Goal: Task Accomplishment & Management: Manage account settings

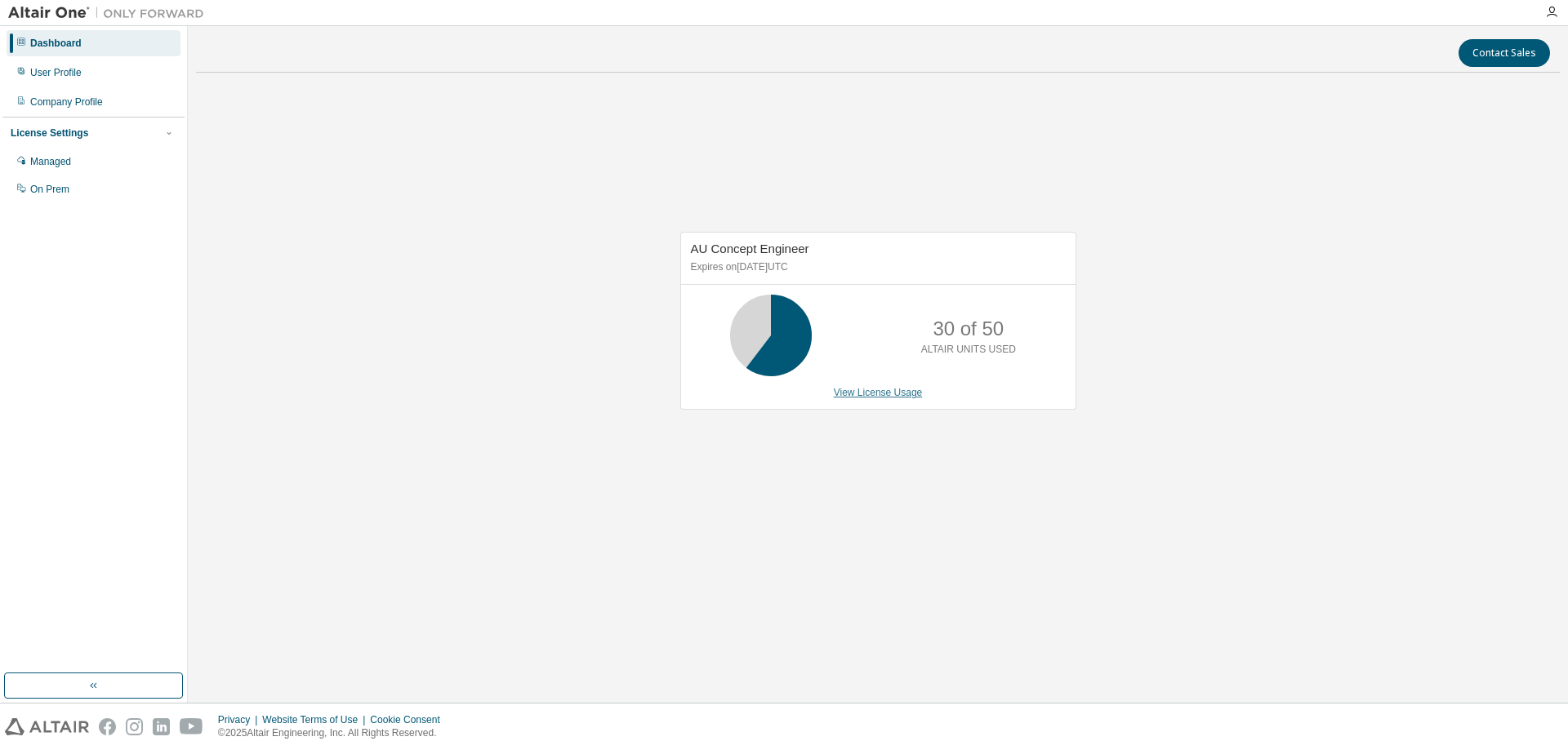
click at [896, 391] on link "View License Usage" at bounding box center [878, 392] width 89 height 11
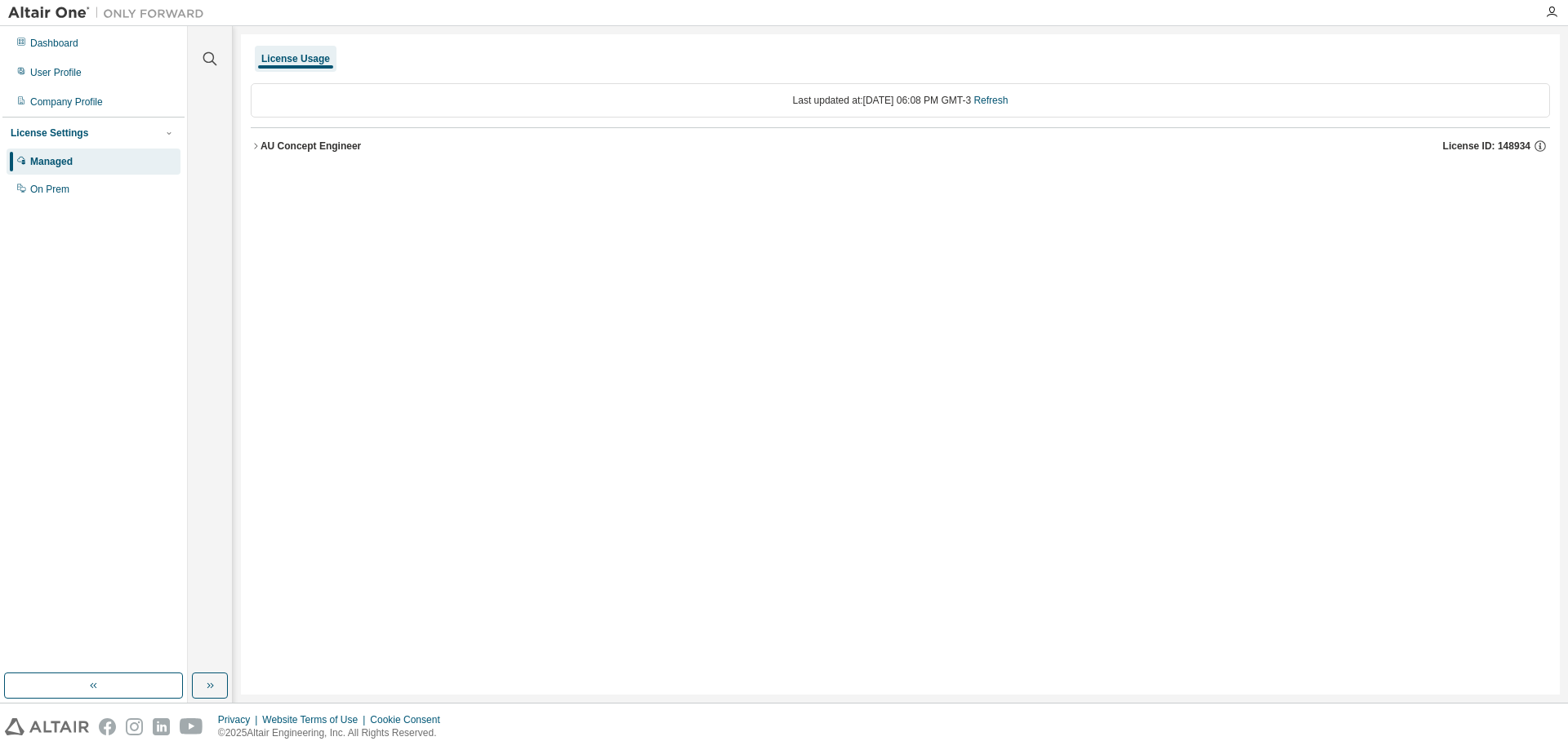
click at [302, 150] on div "AU Concept Engineer" at bounding box center [311, 146] width 101 height 13
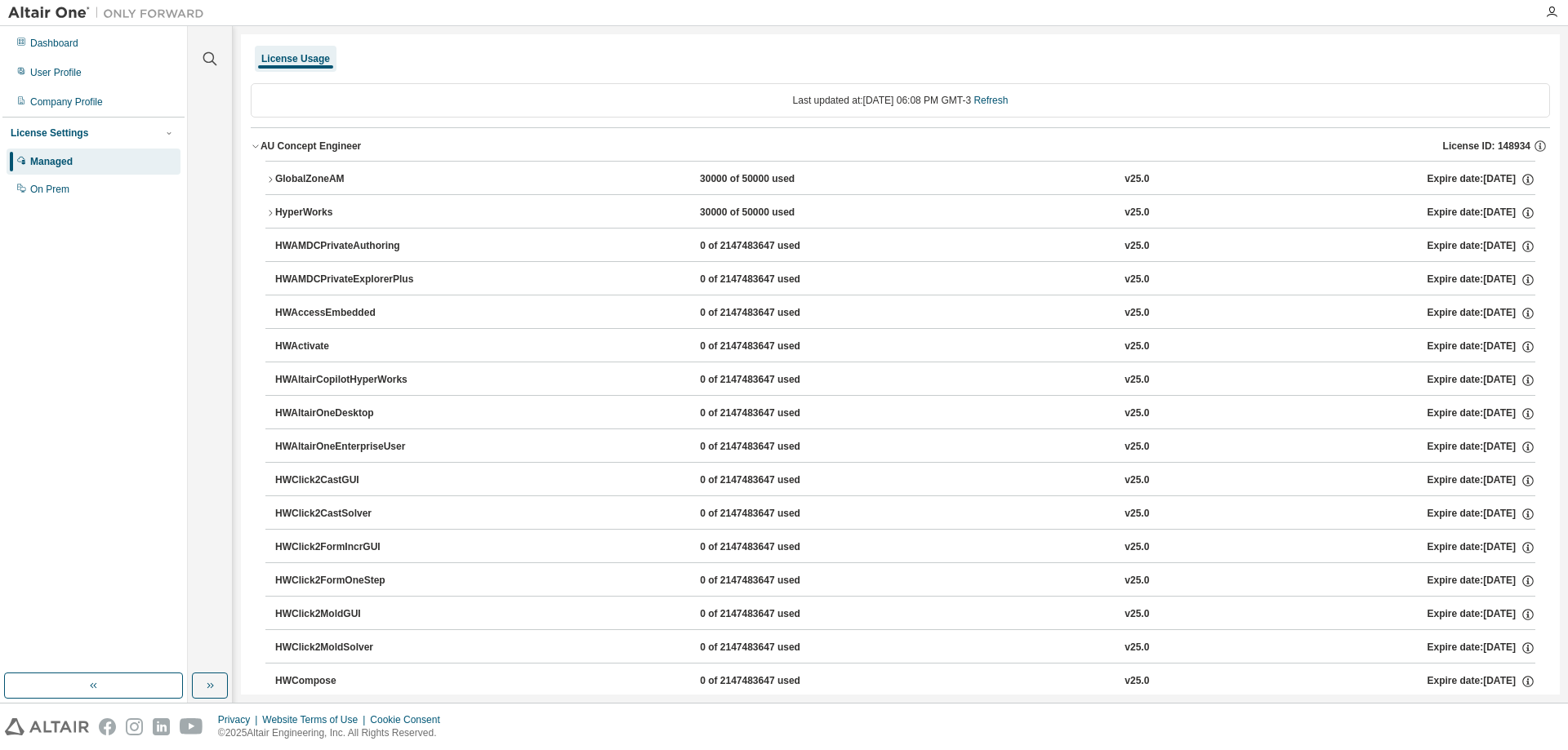
click at [284, 144] on div "AU Concept Engineer" at bounding box center [311, 146] width 101 height 13
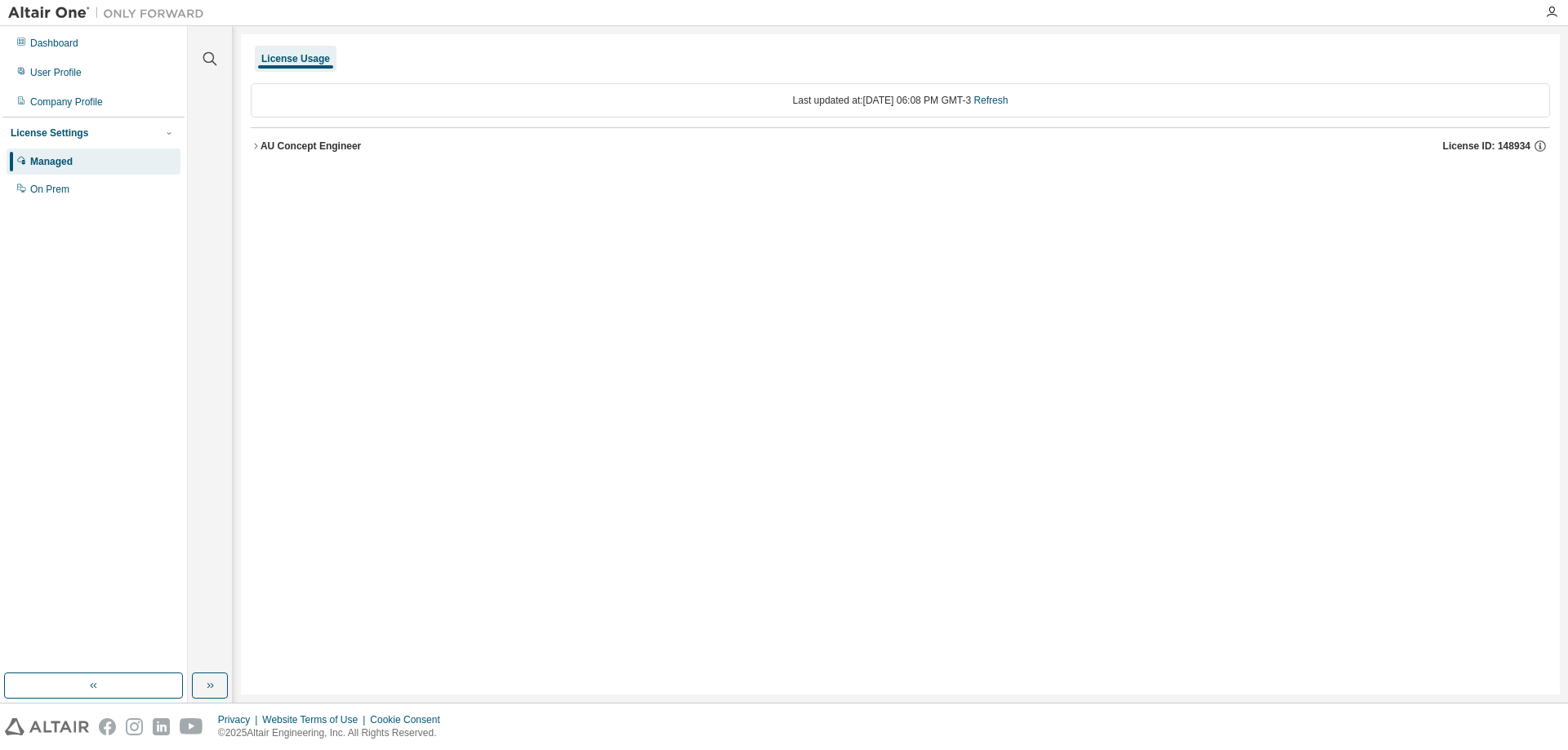
click at [289, 140] on div "AU Concept Engineer" at bounding box center [311, 146] width 101 height 13
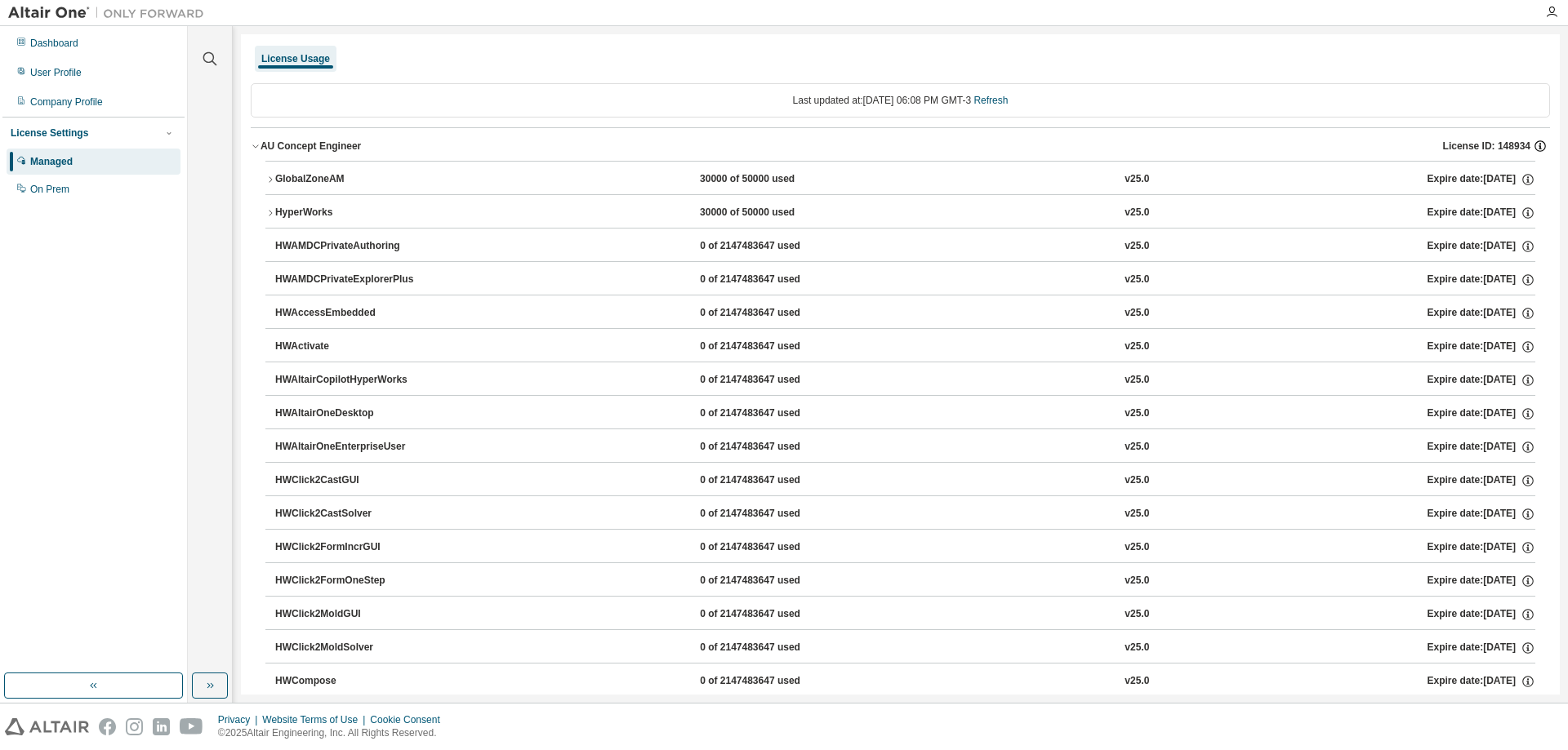
click at [1534, 143] on icon "button" at bounding box center [1540, 146] width 11 height 11
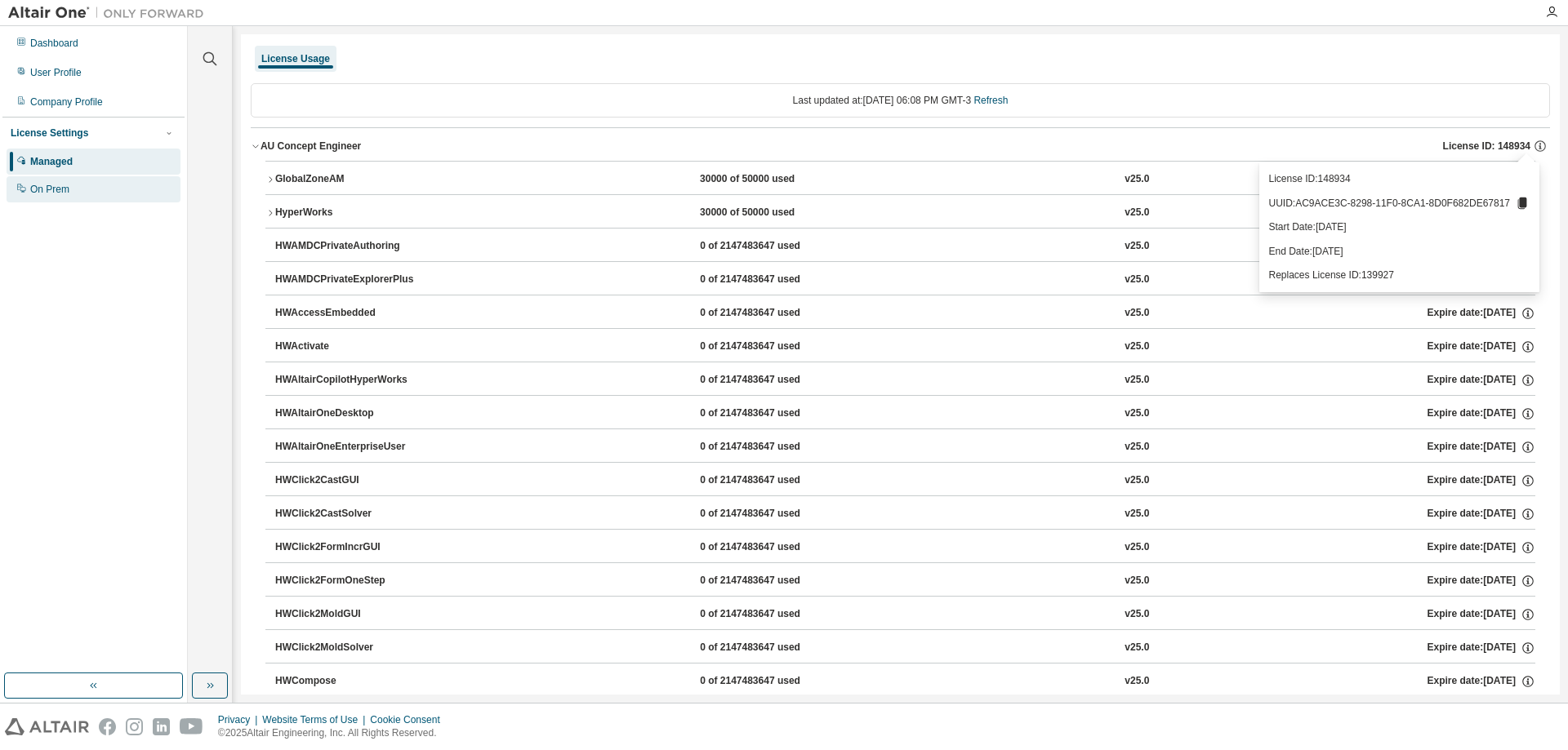
click at [34, 187] on div "On Prem" at bounding box center [50, 190] width 39 height 13
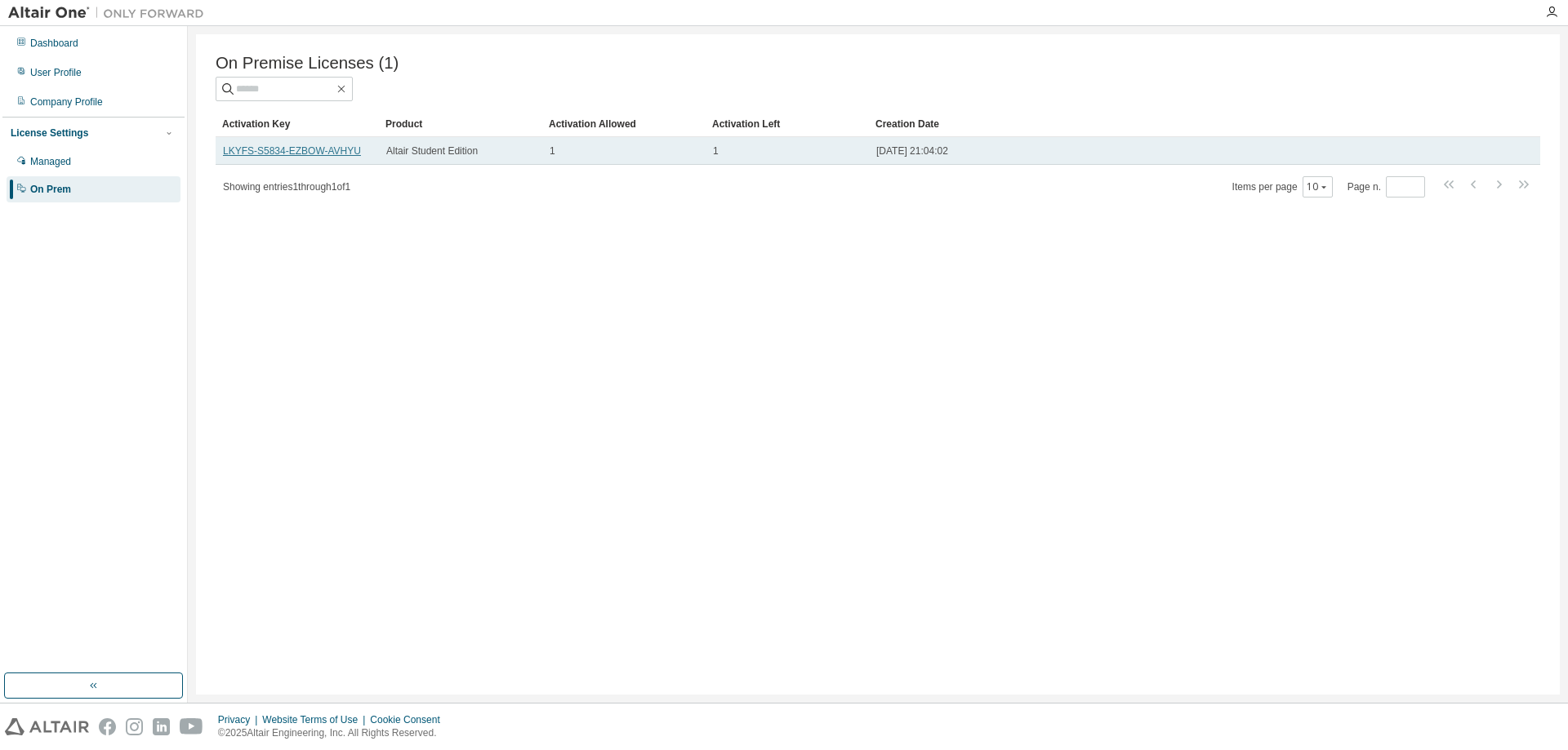
click at [300, 156] on link "LKYFS-S5834-EZBOW-AVHYU" at bounding box center [292, 151] width 138 height 11
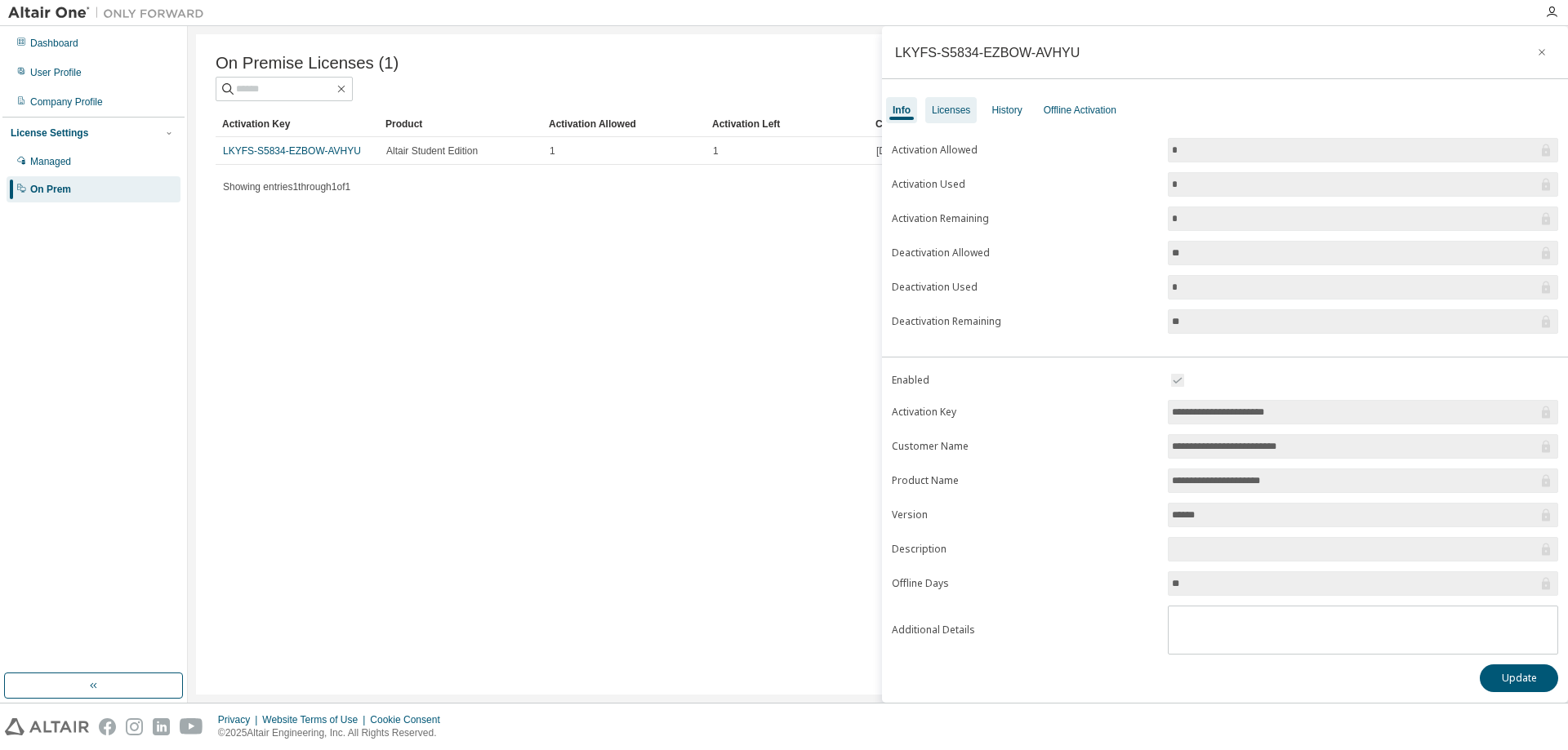
click at [949, 113] on div "Licenses" at bounding box center [951, 110] width 38 height 13
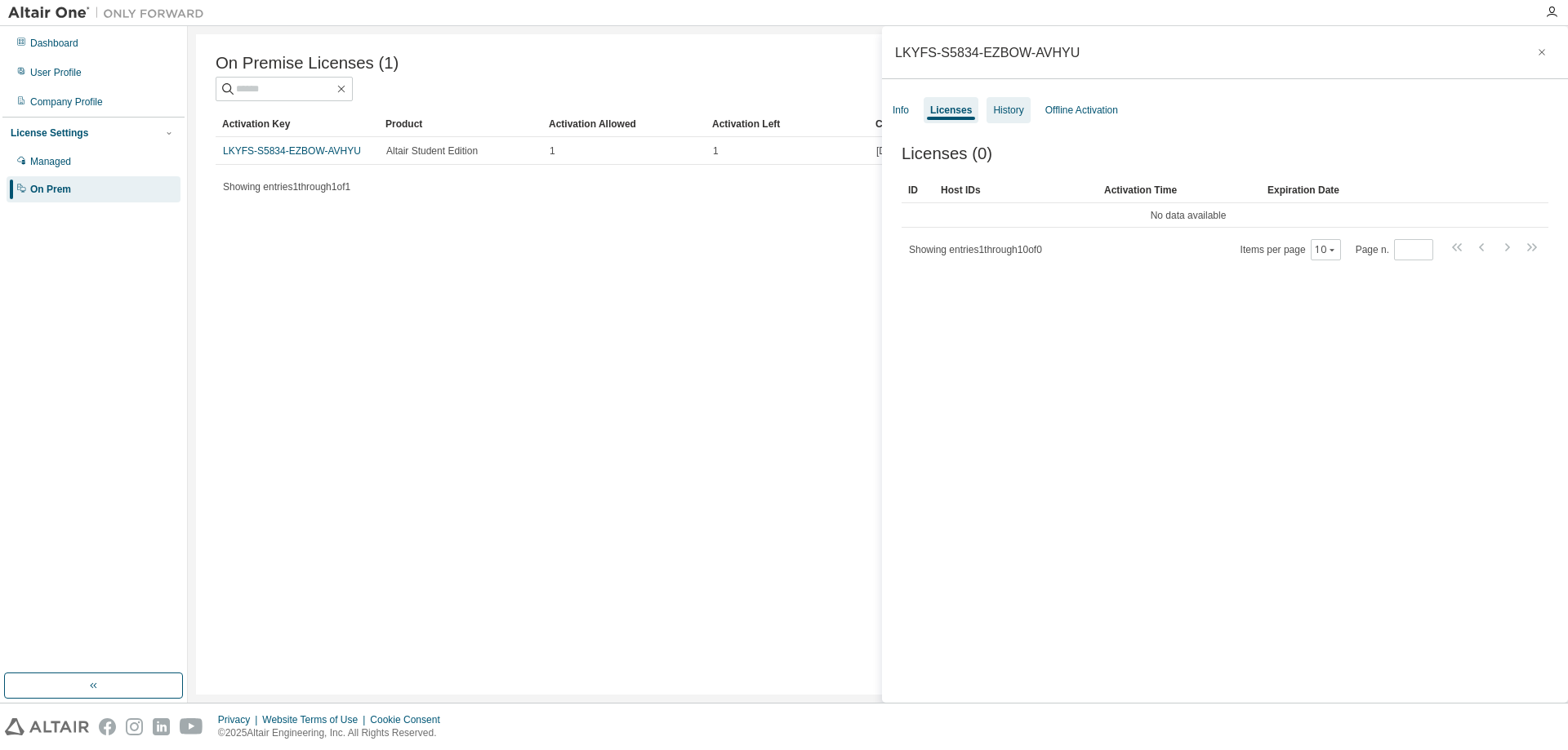
click at [1015, 113] on div "History" at bounding box center [1008, 110] width 30 height 13
click at [1057, 113] on div "Offline Activation" at bounding box center [1082, 110] width 73 height 13
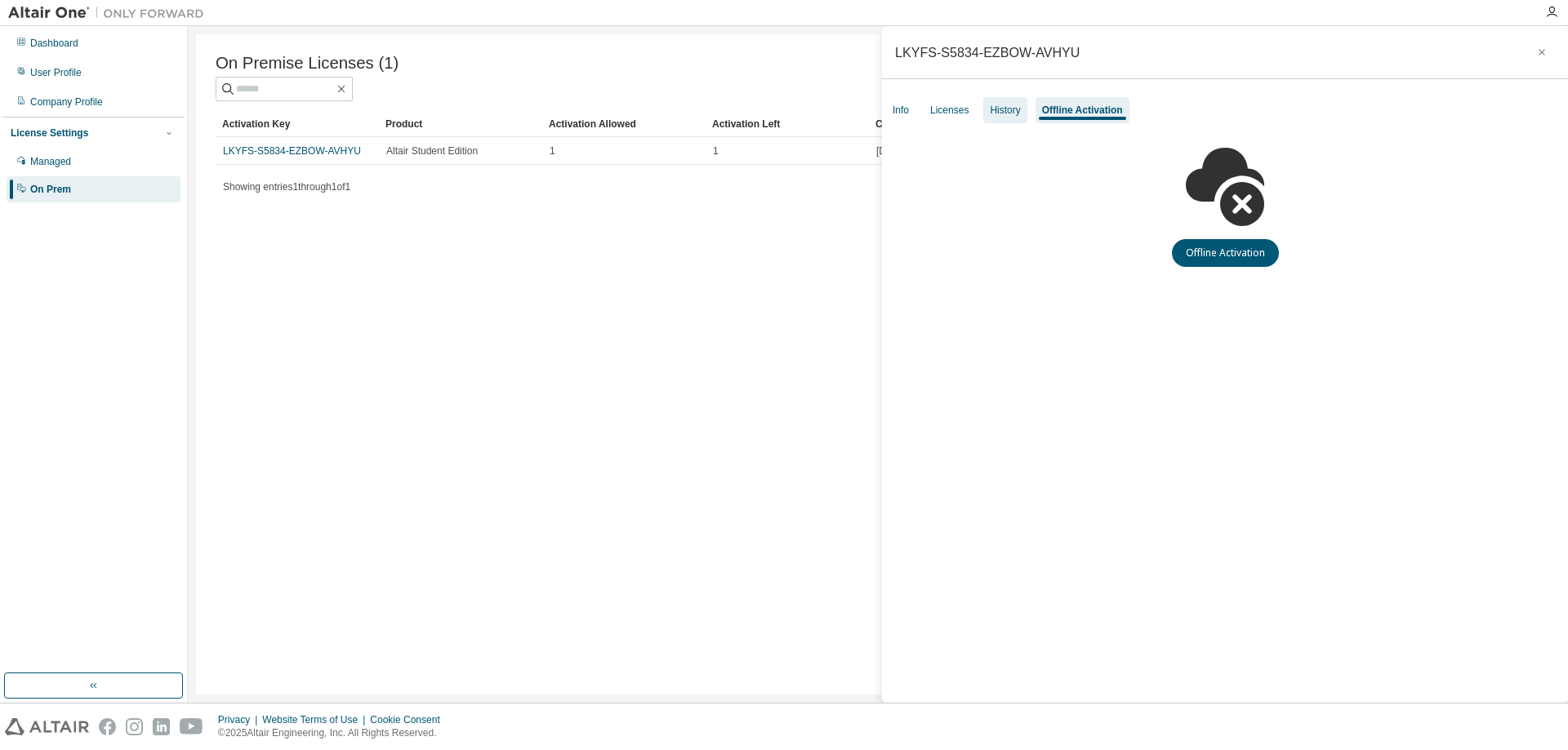
click at [1003, 112] on div "History" at bounding box center [1005, 110] width 30 height 13
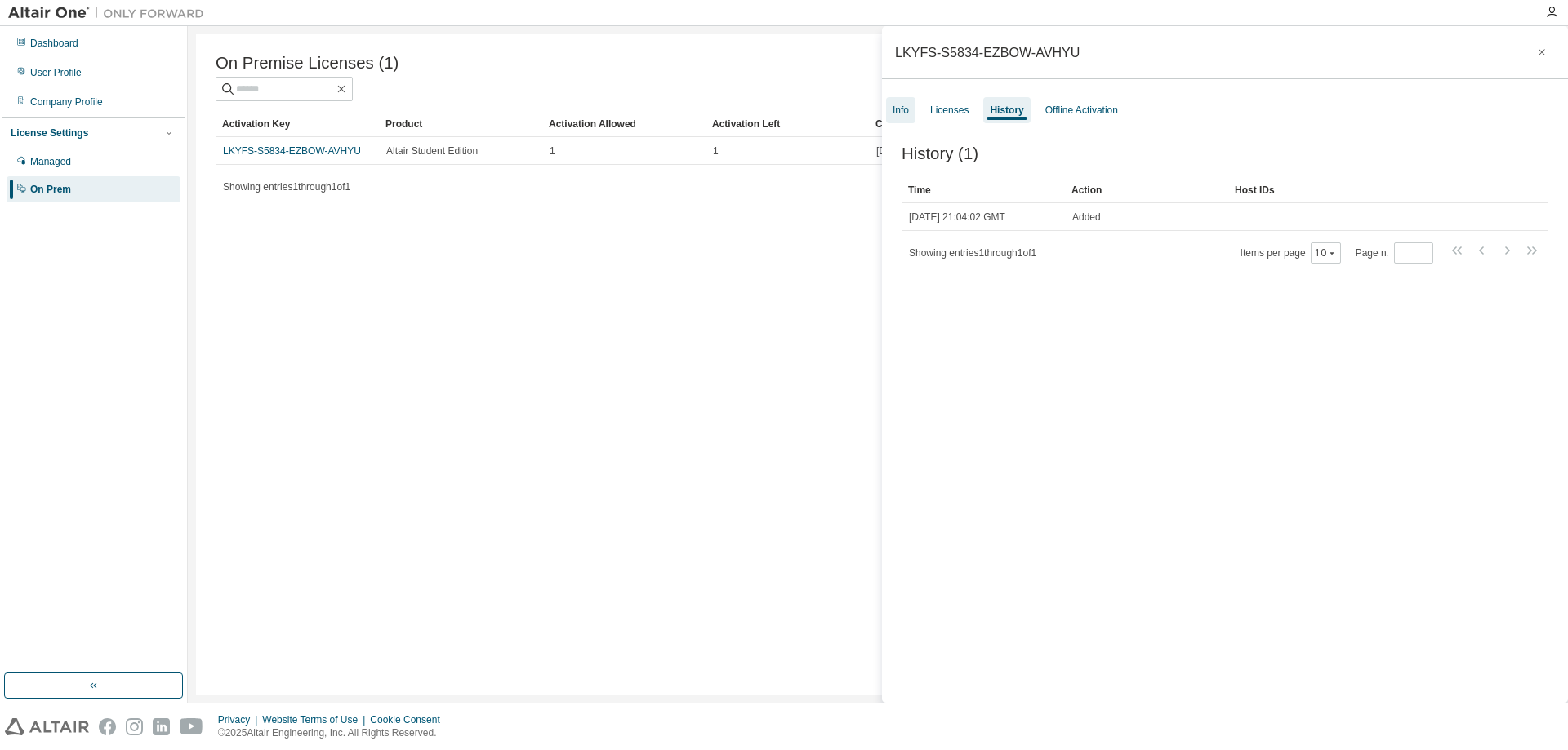
click at [910, 113] on div "Info" at bounding box center [901, 110] width 29 height 26
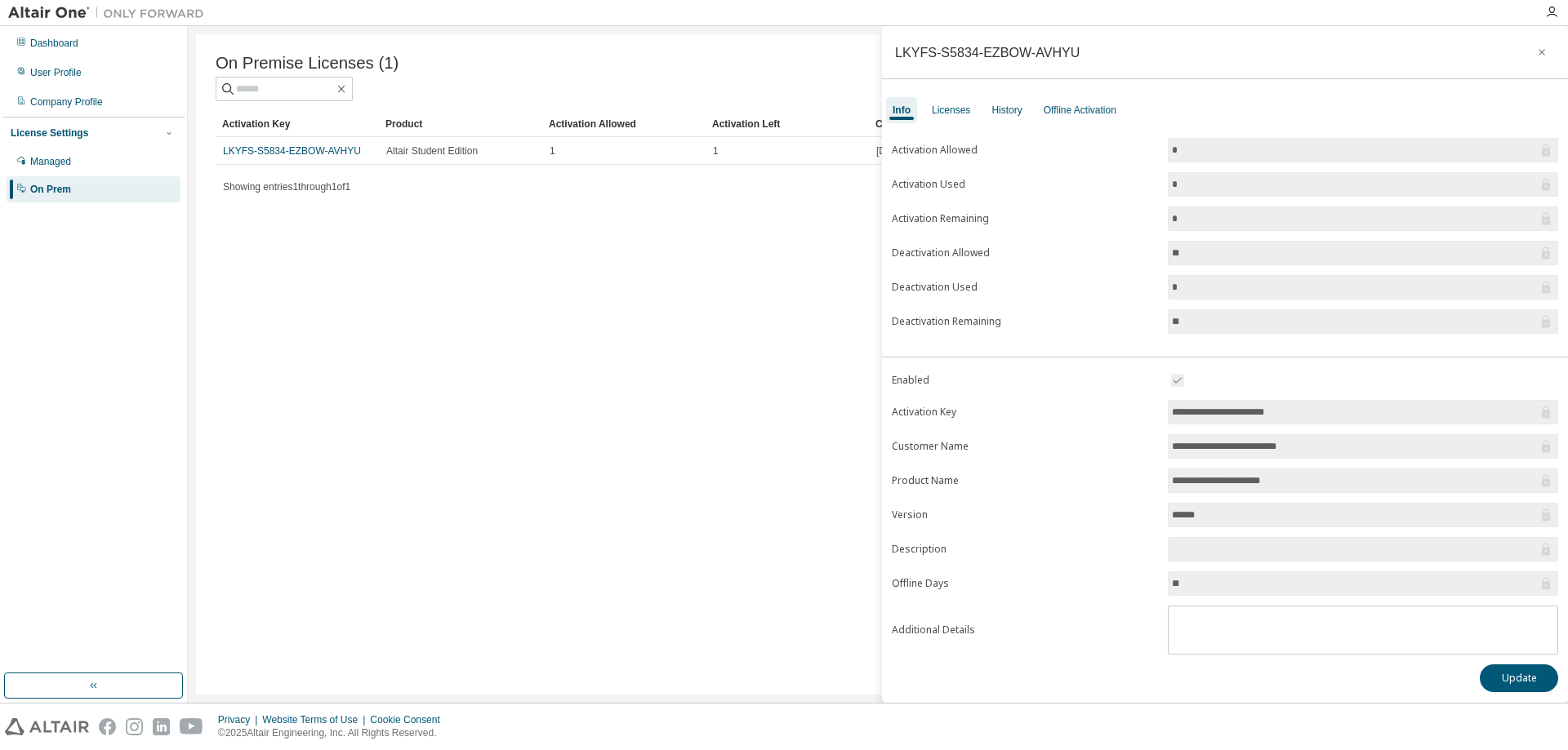
click at [404, 292] on div "On Premise Licenses (1) Clear Load Save Save As Field Operator Value Select fil…" at bounding box center [878, 364] width 1364 height 660
click at [36, 164] on div "Managed" at bounding box center [51, 162] width 41 height 13
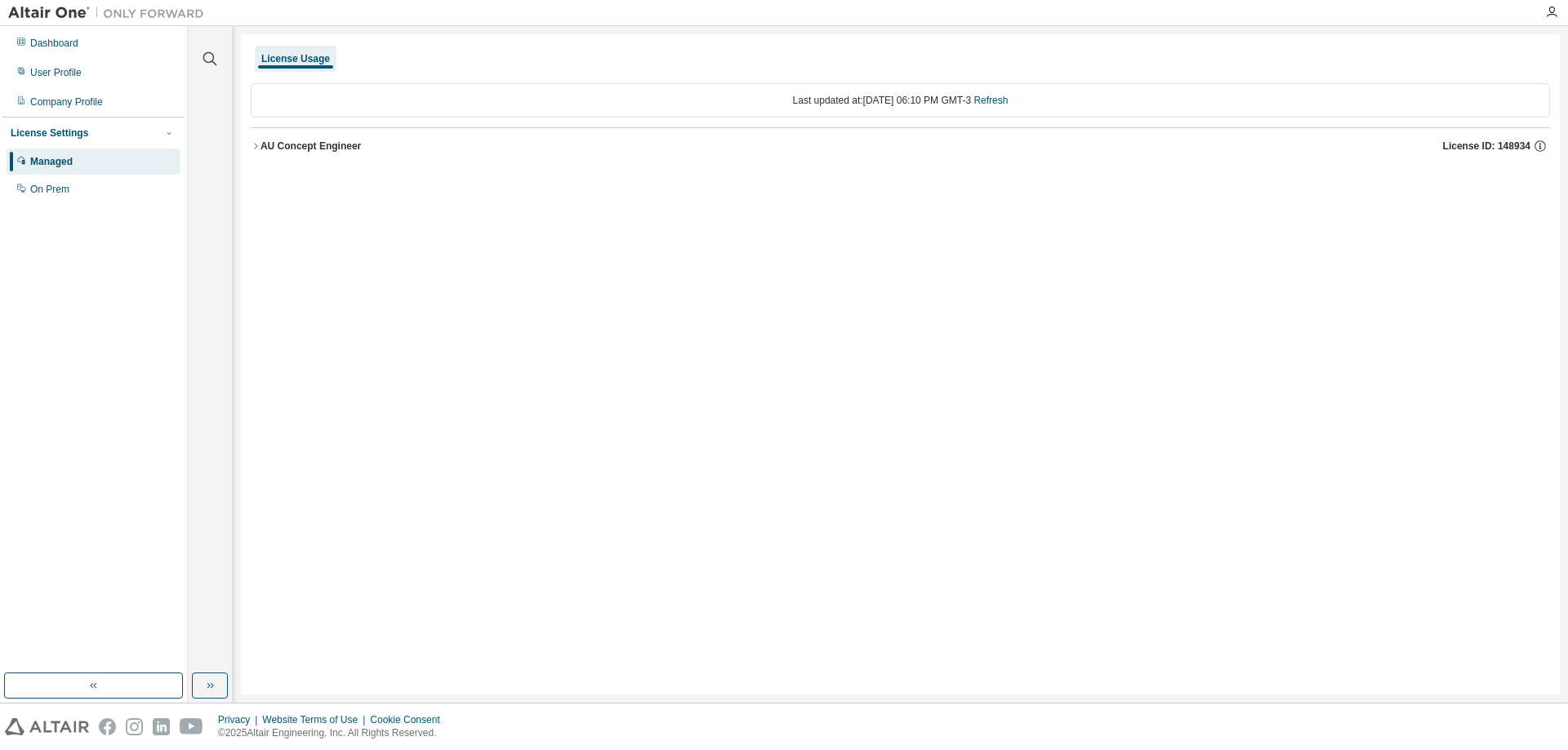
click at [291, 147] on div "AU Concept Engineer" at bounding box center [311, 146] width 101 height 13
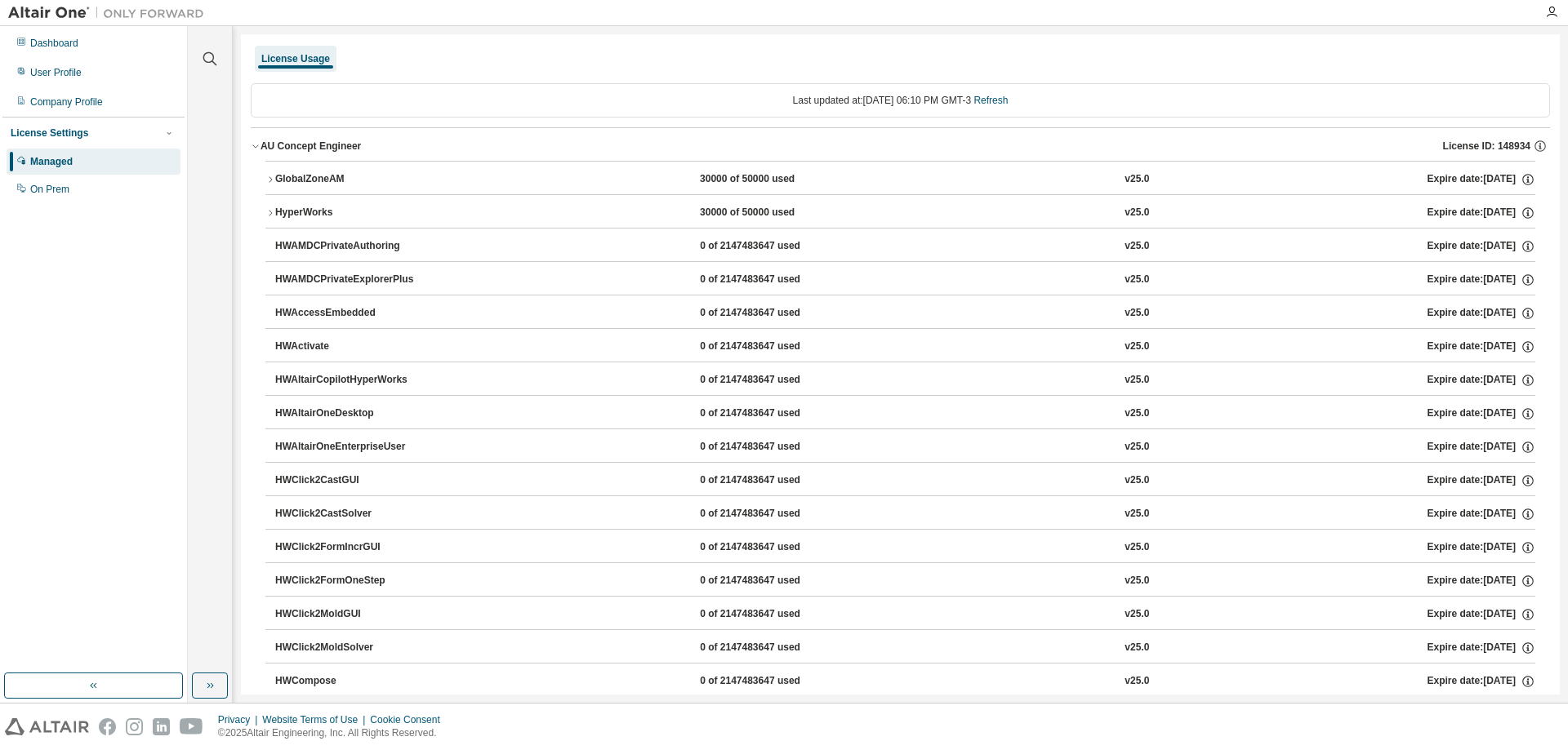
click at [292, 144] on div "AU Concept Engineer" at bounding box center [311, 146] width 101 height 13
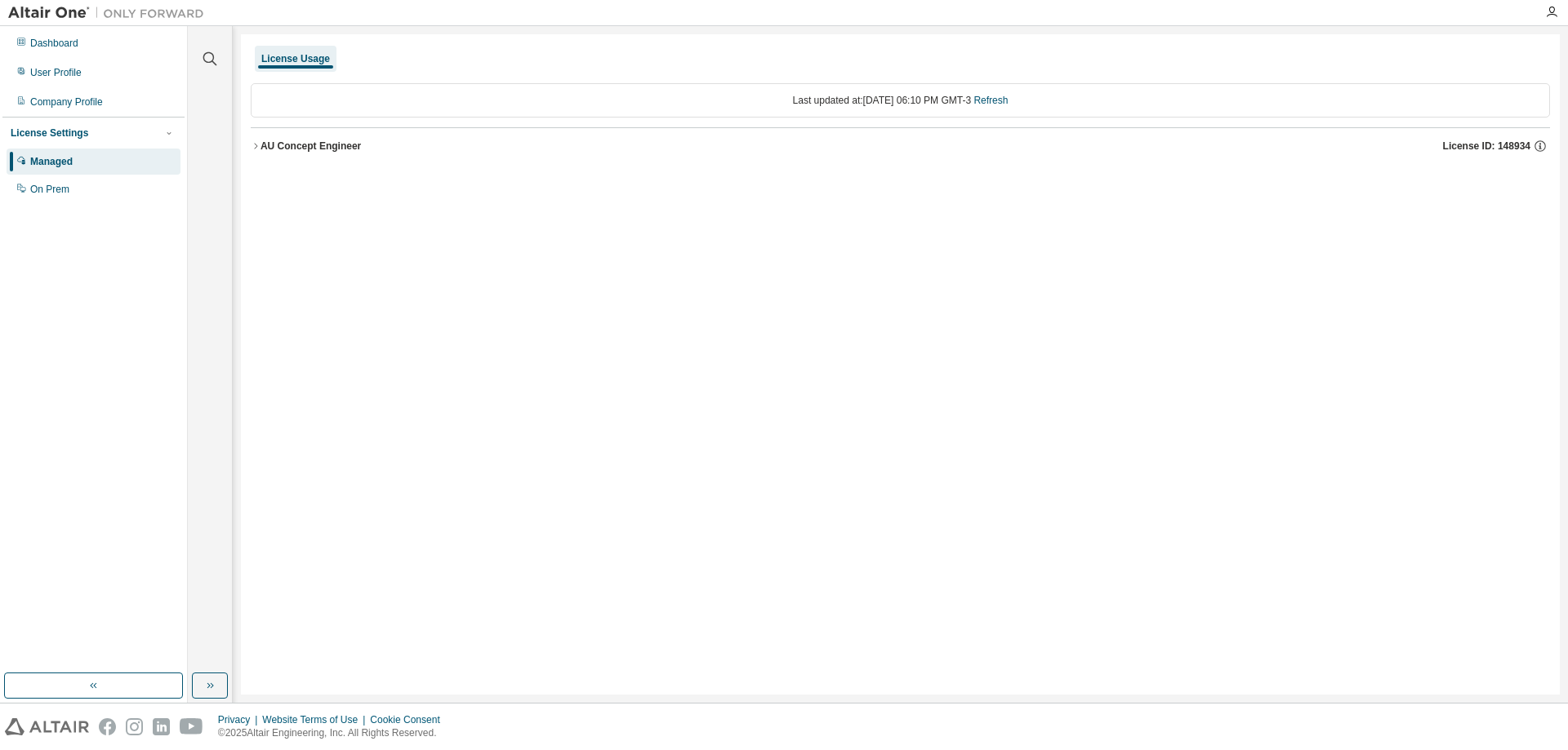
click at [320, 88] on div "Last updated at: Sun 2025-08-31 06:10 PM GMT-3 Refresh" at bounding box center [900, 100] width 1299 height 34
click at [313, 105] on div "Last updated at: Sun 2025-08-31 06:10 PM GMT-3 Refresh" at bounding box center [900, 100] width 1299 height 34
click at [62, 43] on div "Dashboard" at bounding box center [54, 43] width 48 height 13
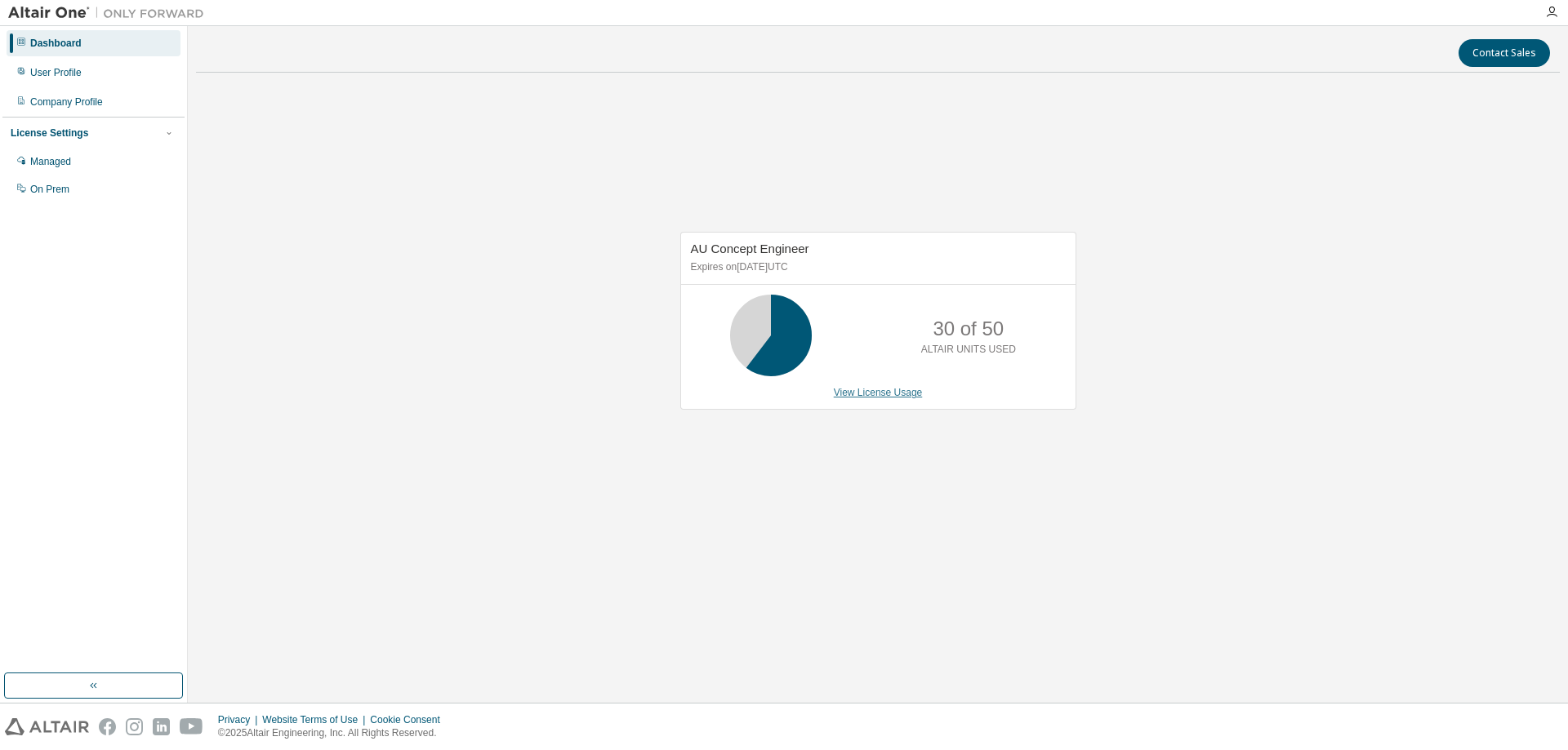
click at [910, 392] on link "View License Usage" at bounding box center [878, 392] width 89 height 11
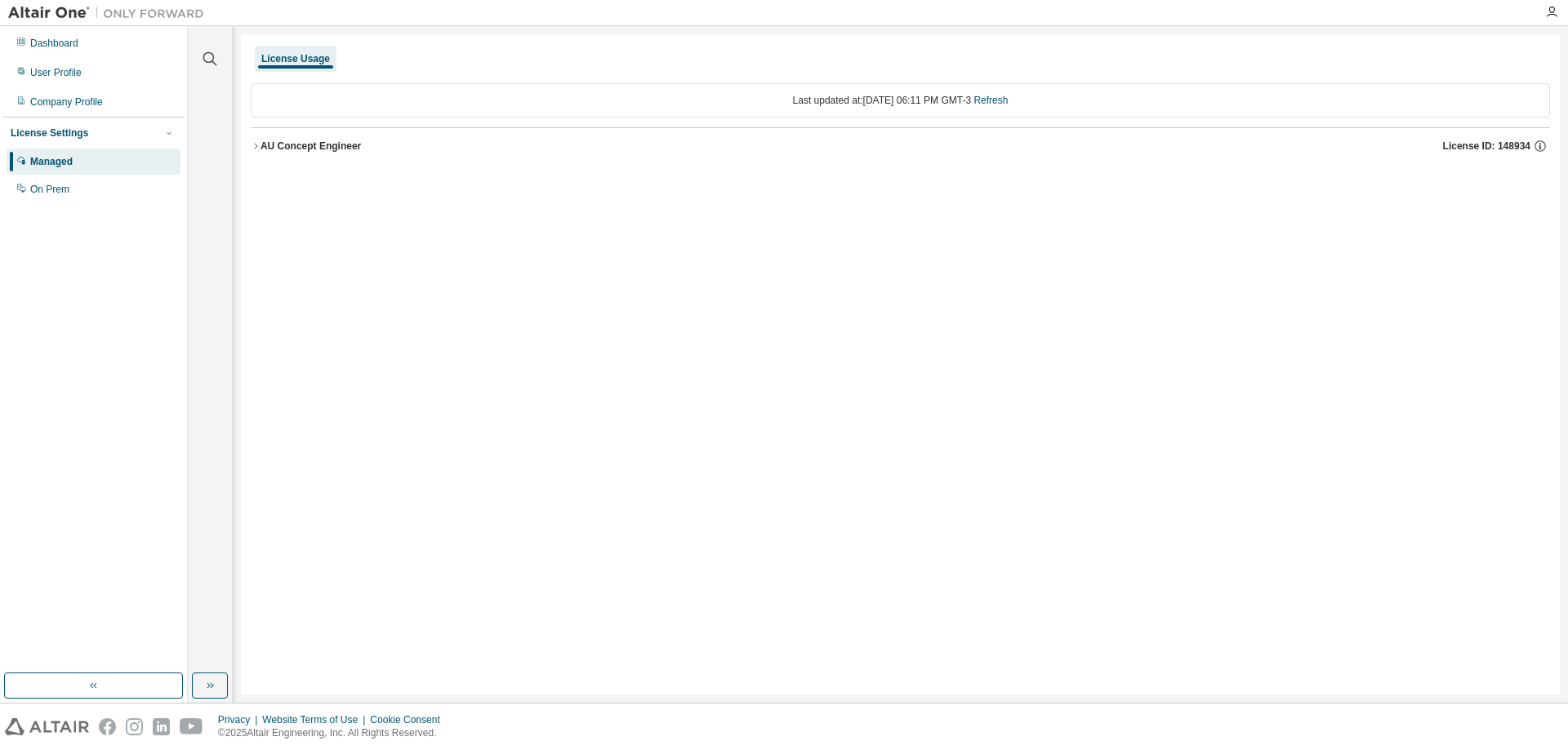
click at [302, 146] on div "AU Concept Engineer" at bounding box center [311, 146] width 101 height 13
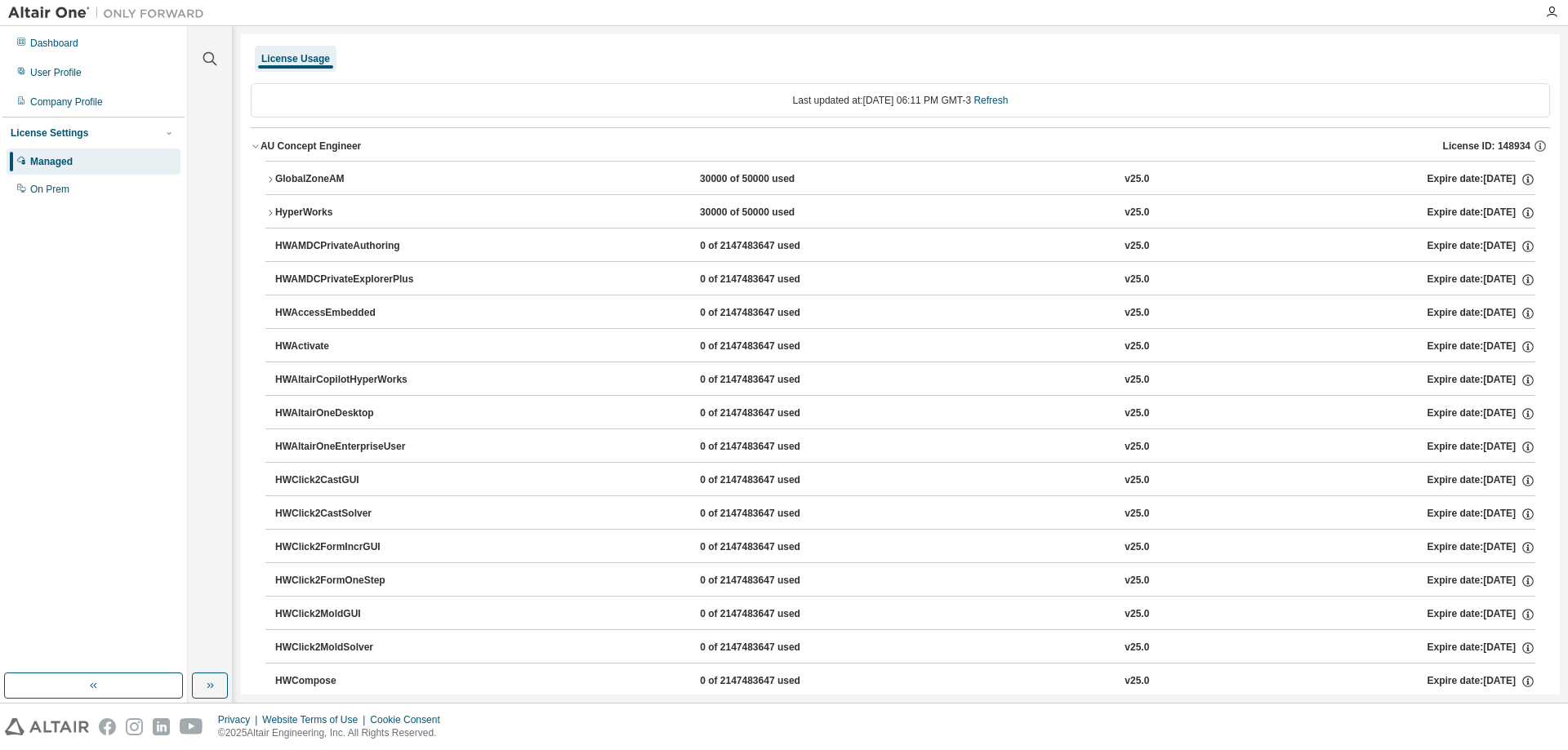
click at [302, 181] on div "GlobalZoneAM" at bounding box center [349, 180] width 147 height 15
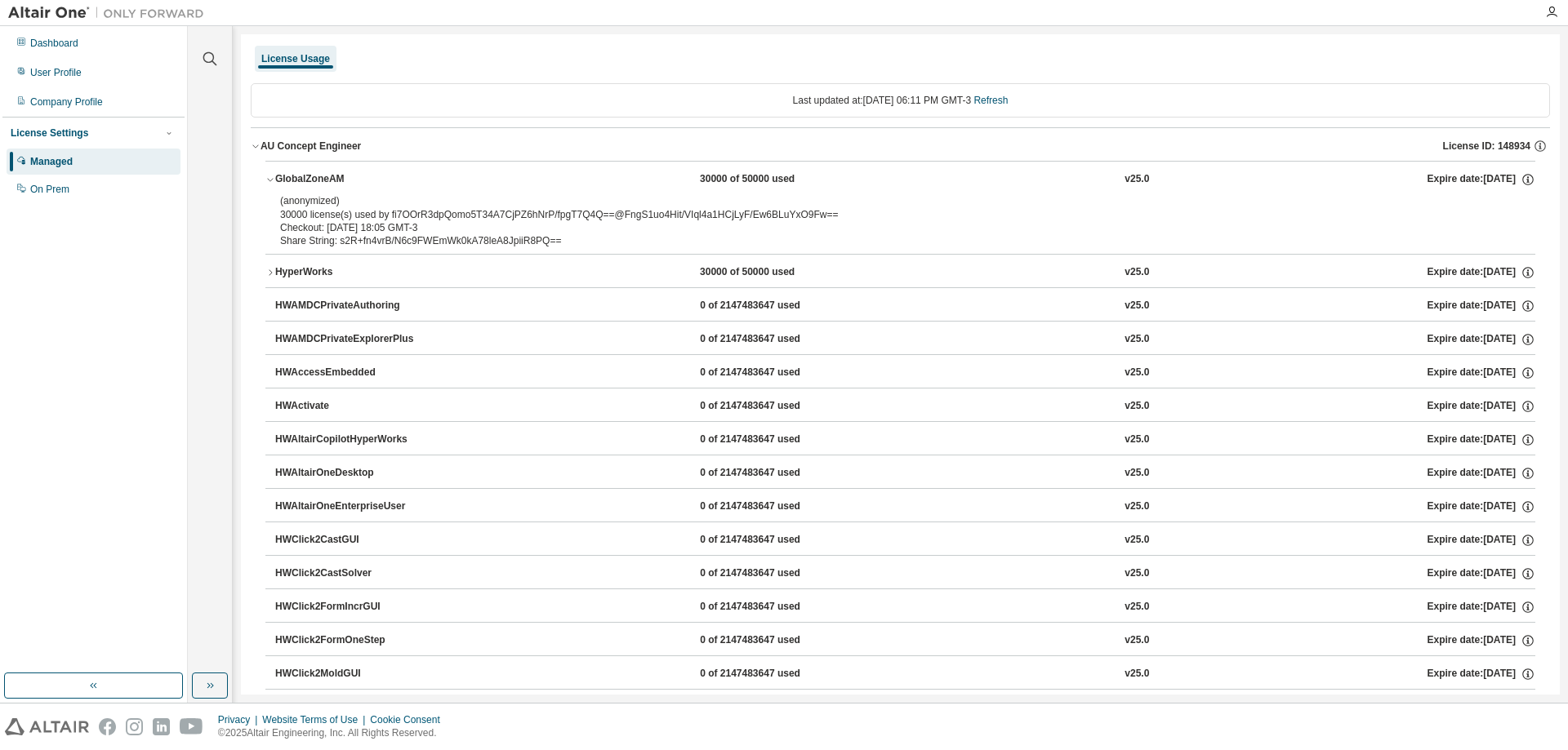
click at [267, 182] on icon "button" at bounding box center [271, 180] width 10 height 10
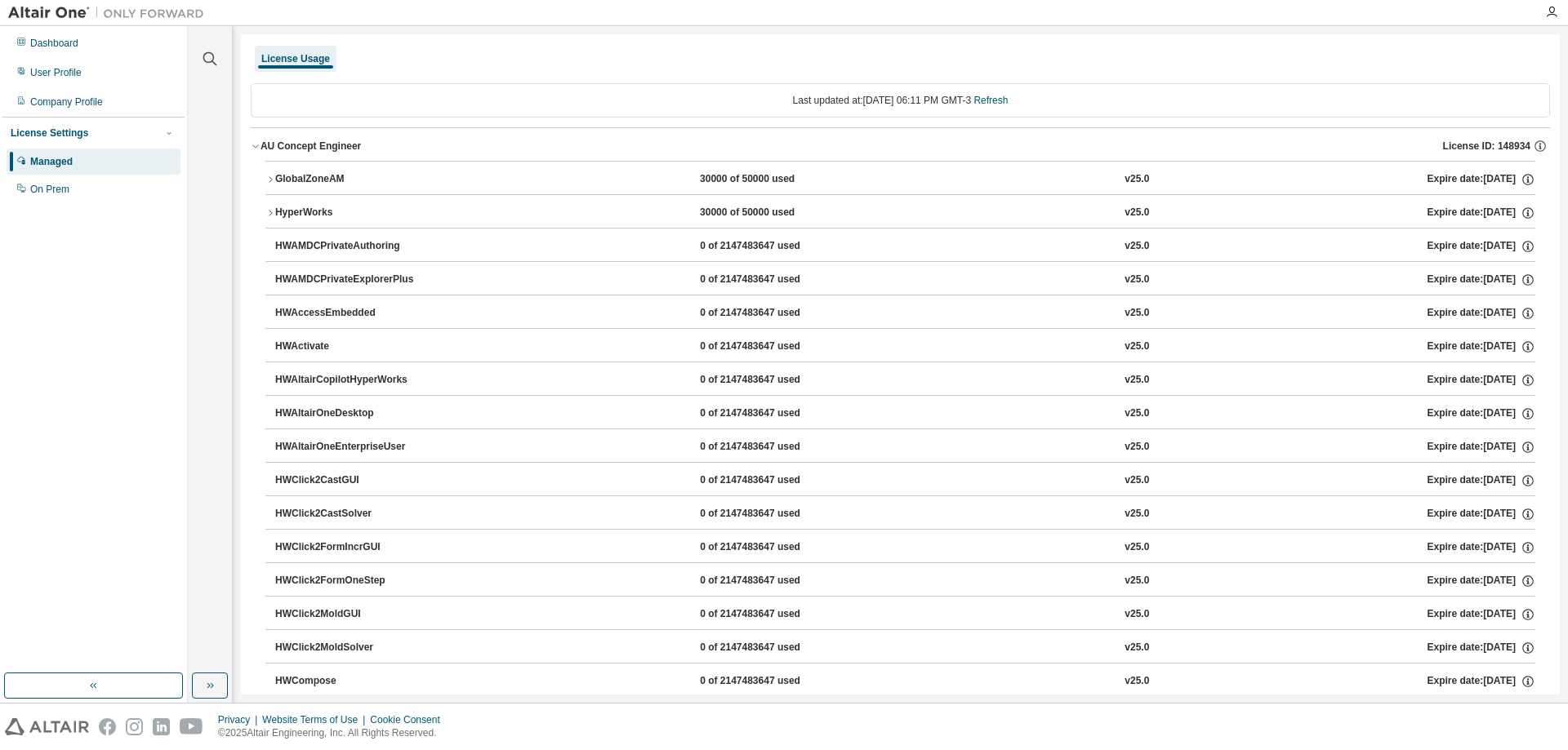
click at [252, 144] on icon "button" at bounding box center [256, 146] width 10 height 10
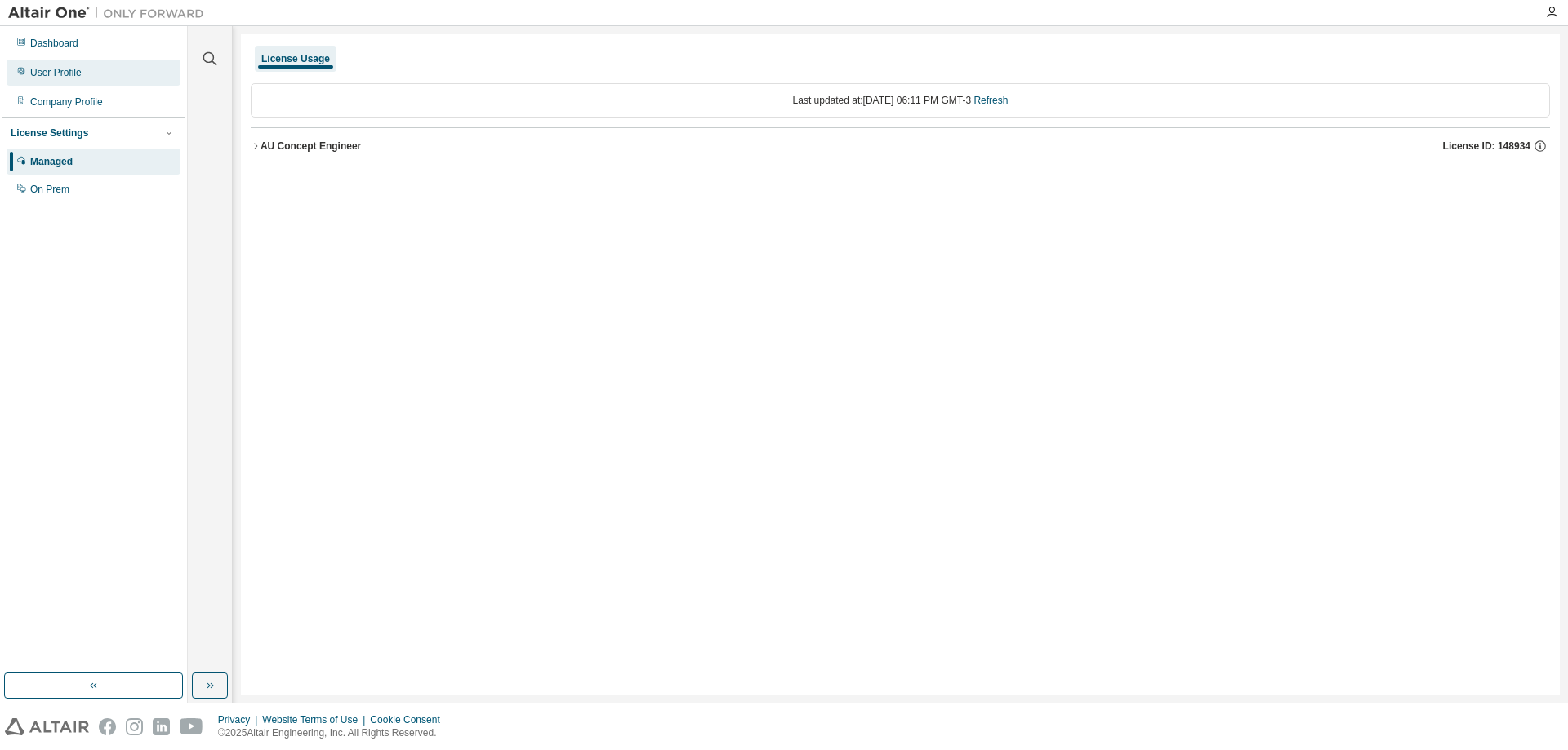
click at [57, 60] on div "User Profile" at bounding box center [93, 73] width 174 height 26
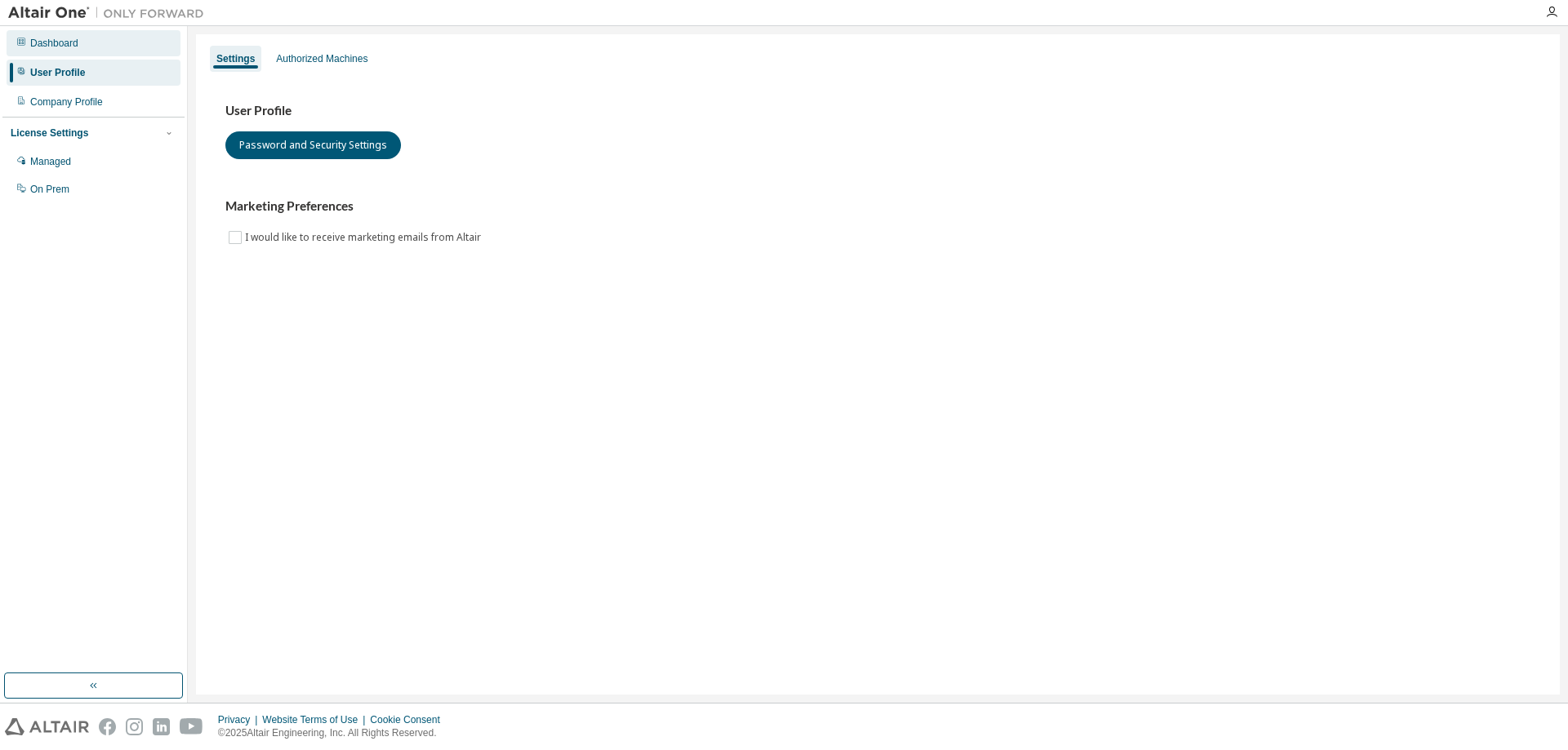
click at [56, 50] on div "Dashboard" at bounding box center [93, 43] width 174 height 26
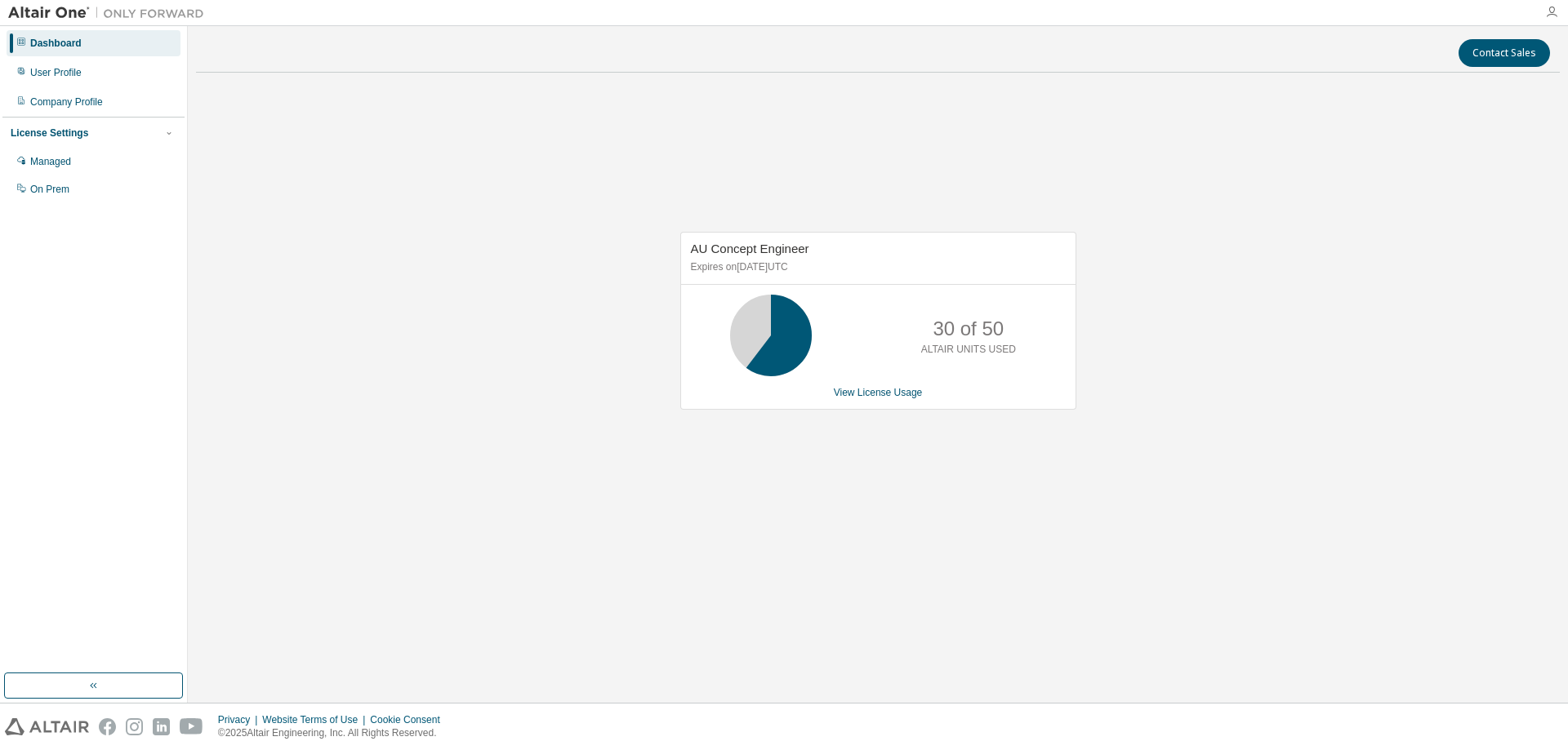
click at [1553, 14] on icon "button" at bounding box center [1552, 12] width 13 height 13
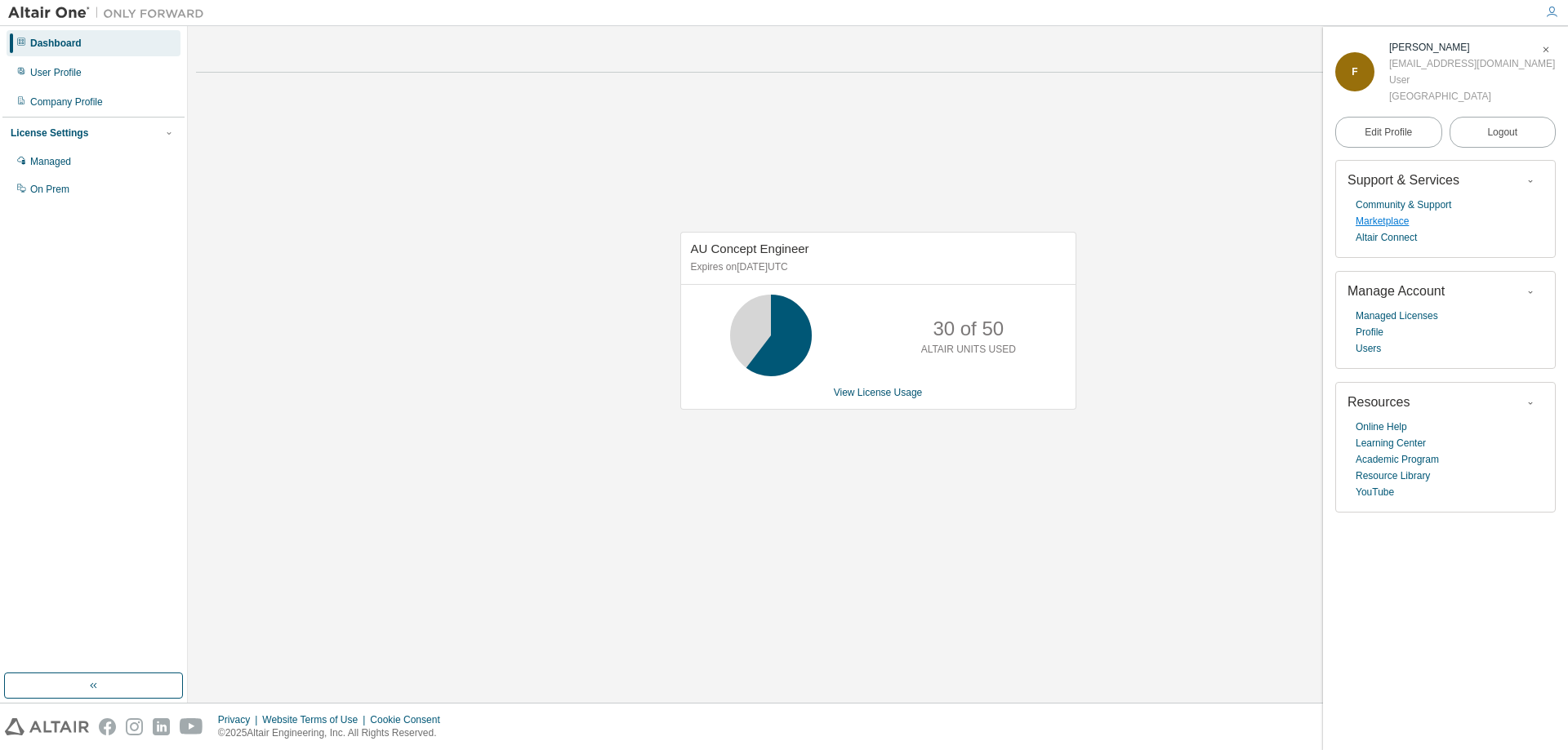
click at [1382, 221] on link "Marketplace" at bounding box center [1382, 221] width 53 height 16
